Goal: Register for event/course

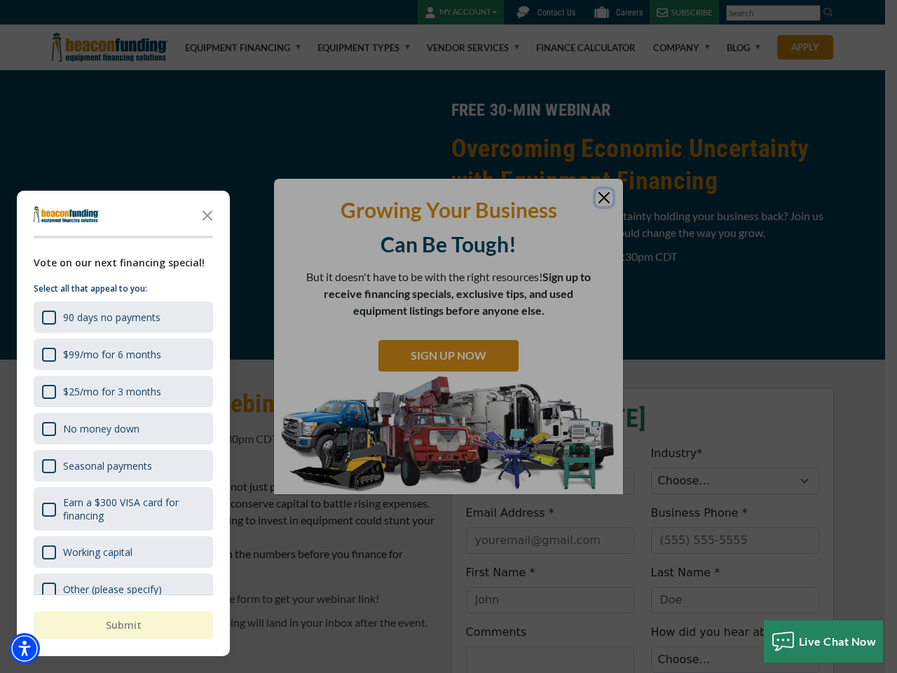
click at [449, 336] on div "button" at bounding box center [448, 336] width 897 height 673
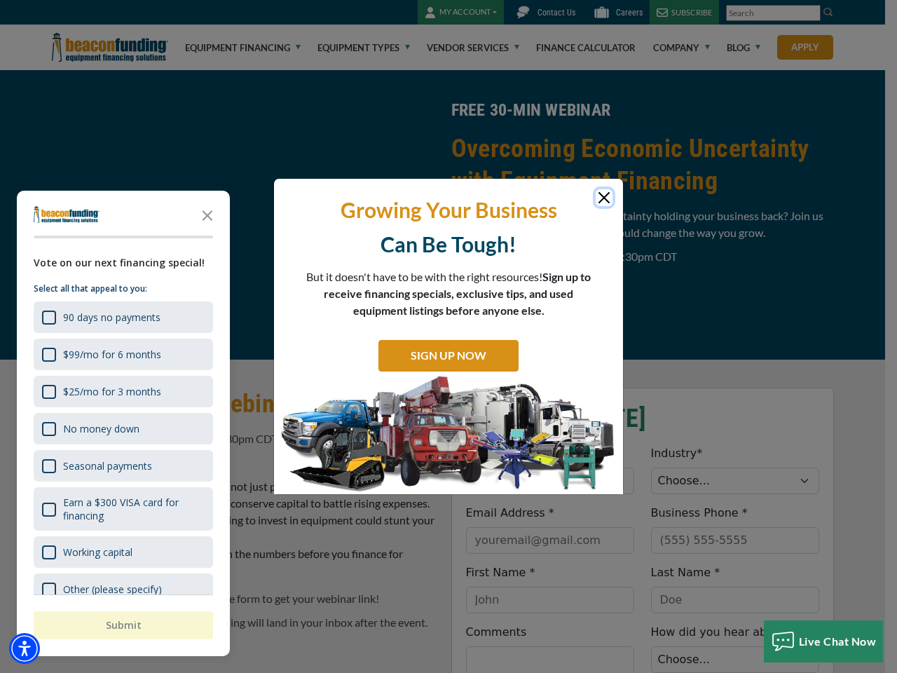
click at [25, 648] on img "Accessibility Menu" at bounding box center [24, 648] width 31 height 31
click at [449, 336] on body "Skip to main content Enable accessibility for low vision Open the accessibility…" at bounding box center [448, 336] width 897 height 673
click at [207, 214] on body "Skip to main content Enable accessibility for low vision Open the accessibility…" at bounding box center [448, 336] width 897 height 673
click at [122, 317] on body "Skip to main content Enable accessibility for low vision Open the accessibility…" at bounding box center [448, 336] width 897 height 673
click at [122, 354] on body "Skip to main content Enable accessibility for low vision Open the accessibility…" at bounding box center [448, 336] width 897 height 673
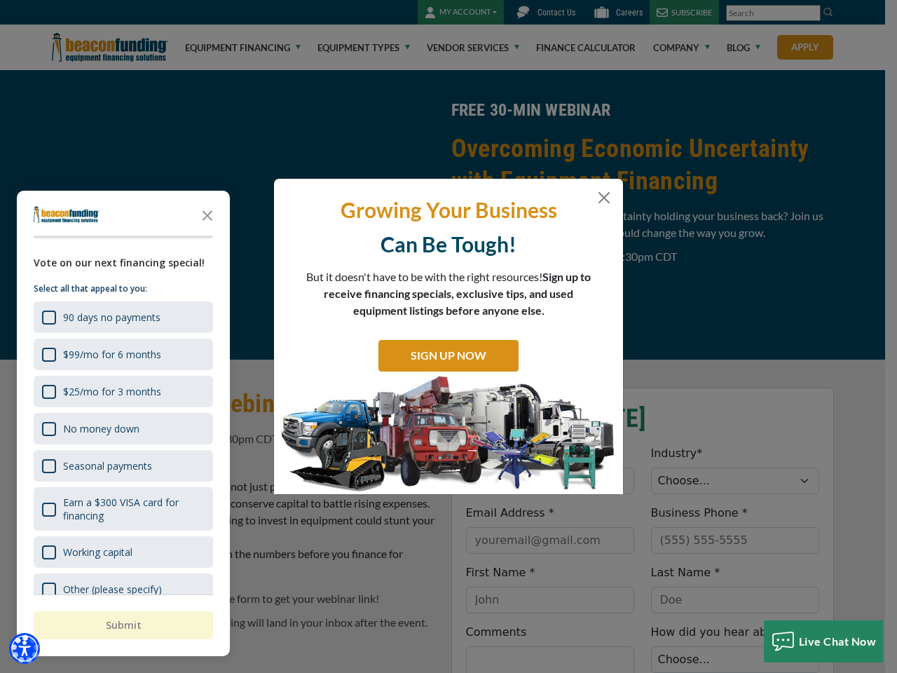
click at [122, 391] on body "Skip to main content Enable accessibility for low vision Open the accessibility…" at bounding box center [448, 336] width 897 height 673
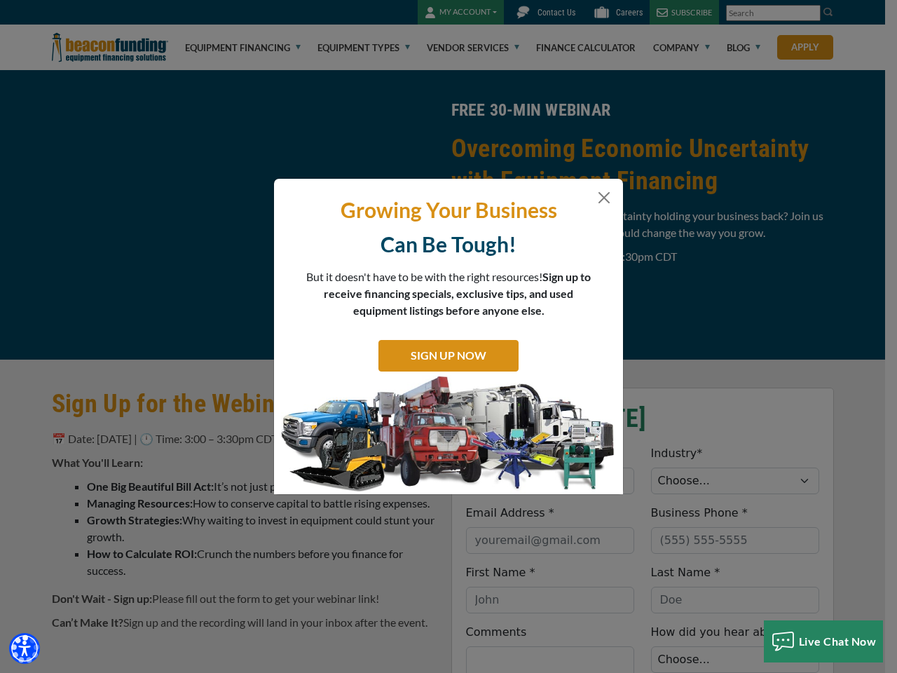
click at [122, 428] on body "Skip to main content Enable accessibility for low vision Open the accessibility…" at bounding box center [448, 336] width 897 height 673
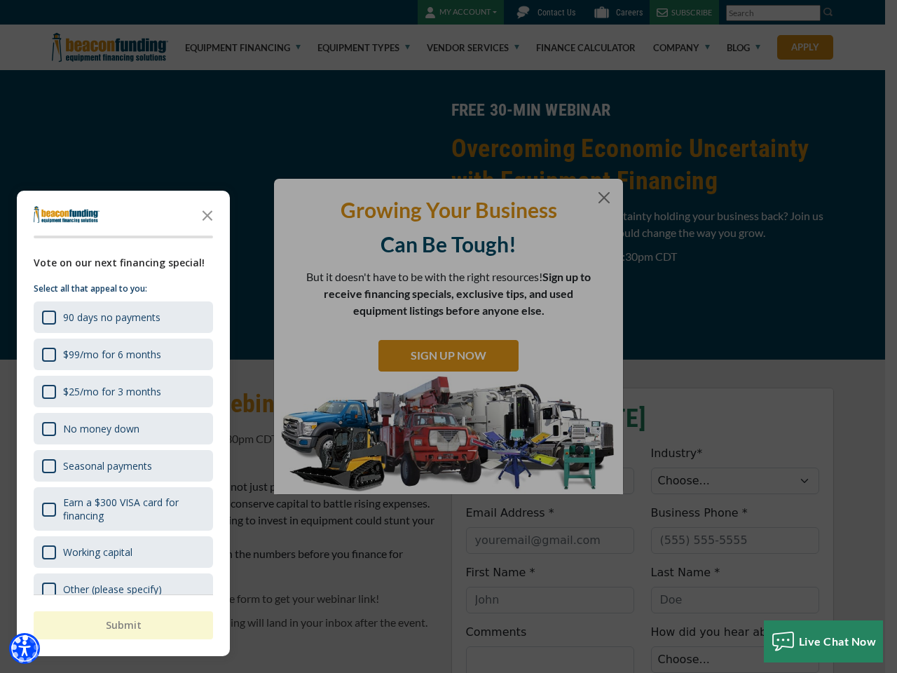
click at [122, 465] on body "Skip to main content Enable accessibility for low vision Open the accessibility…" at bounding box center [448, 336] width 897 height 673
click at [122, 509] on body "Skip to main content Enable accessibility for low vision Open the accessibility…" at bounding box center [448, 336] width 897 height 673
click at [549, 672] on html "Skip to main content Enable accessibility for low vision Open the accessibility…" at bounding box center [448, 336] width 897 height 673
